Goal: Task Accomplishment & Management: Complete application form

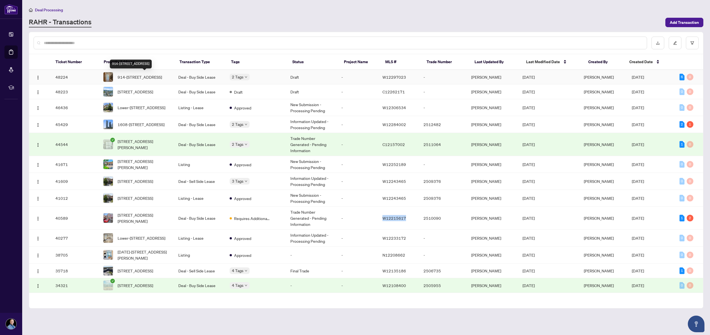
click at [137, 74] on span "914-[STREET_ADDRESS]" at bounding box center [140, 77] width 44 height 6
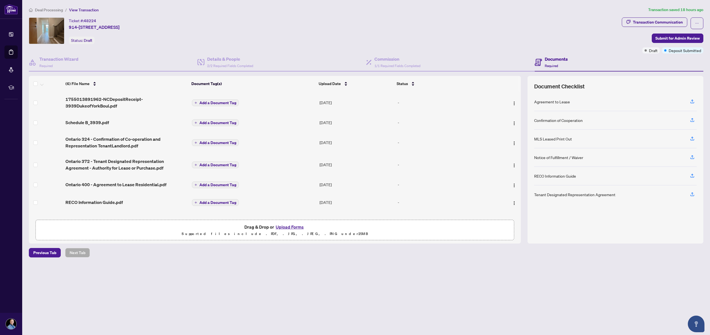
click at [554, 58] on h4 "Documents" at bounding box center [555, 59] width 23 height 7
click at [393, 60] on h4 "Commission" at bounding box center [397, 59] width 46 height 7
type textarea "**********"
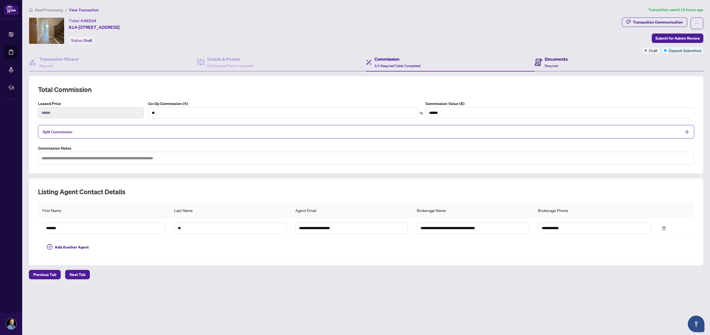
click at [556, 60] on h4 "Documents" at bounding box center [555, 59] width 23 height 7
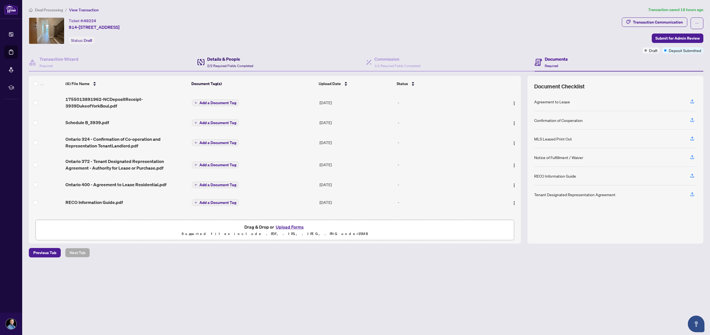
click at [231, 62] on h4 "Details & People" at bounding box center [230, 59] width 46 height 7
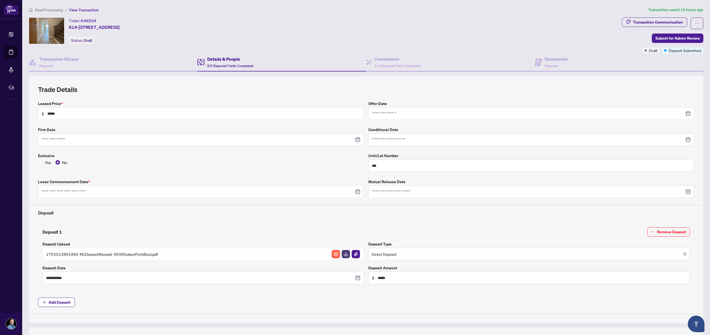
type input "**********"
click at [552, 60] on h4 "Documents" at bounding box center [555, 59] width 23 height 7
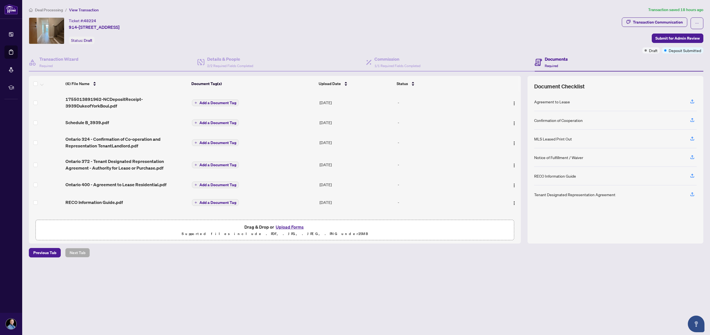
click at [518, 81] on th at bounding box center [504, 84] width 27 height 16
click at [76, 82] on span "(6) File Name" at bounding box center [77, 84] width 24 height 6
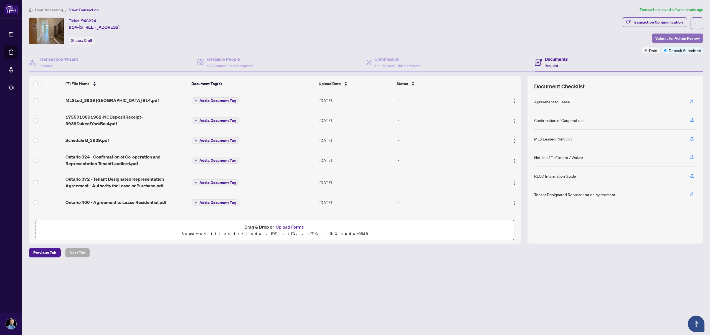
click at [664, 38] on span "Submit for Admin Review" at bounding box center [677, 38] width 44 height 9
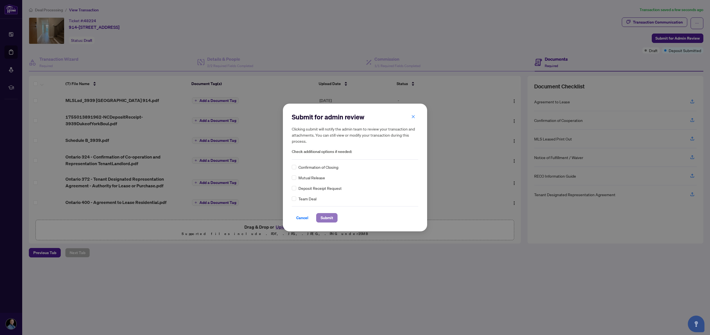
click at [326, 219] on span "Submit" at bounding box center [326, 217] width 12 height 9
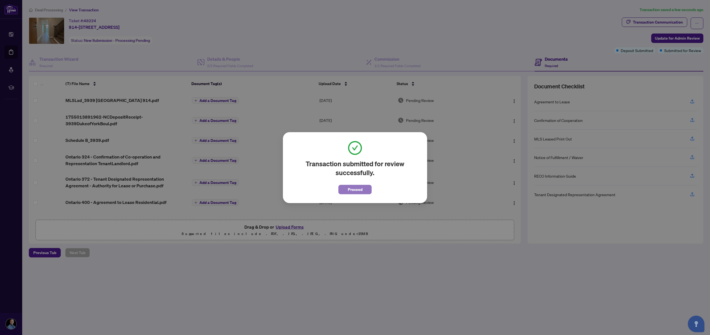
click at [348, 190] on span "Proceed" at bounding box center [355, 189] width 15 height 9
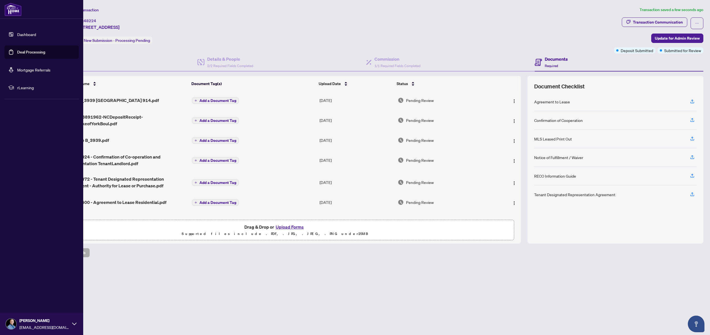
click at [28, 52] on link "Deal Processing" at bounding box center [31, 52] width 28 height 5
